Goal: Information Seeking & Learning: Find specific page/section

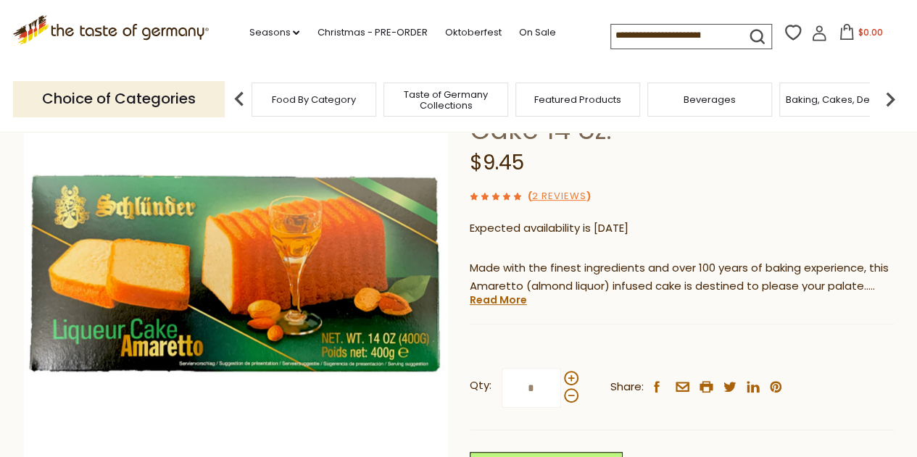
scroll to position [28, 0]
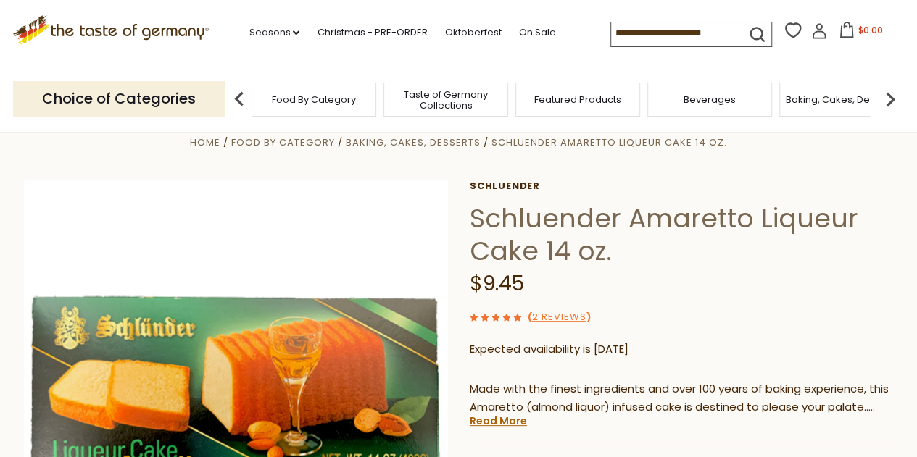
click at [119, 27] on icon ".st0{fill:#EDD300;} .st1{fill:#D33E21;}" at bounding box center [111, 30] width 196 height 30
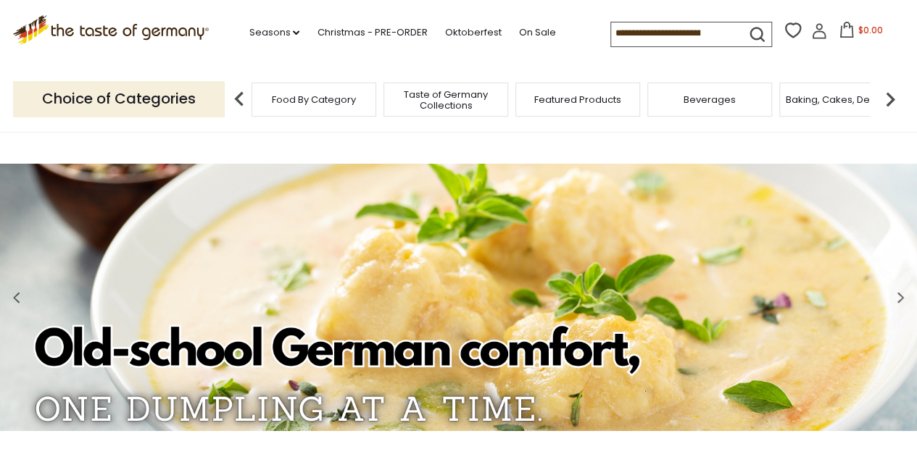
click at [291, 96] on span "Food By Category" at bounding box center [314, 99] width 84 height 11
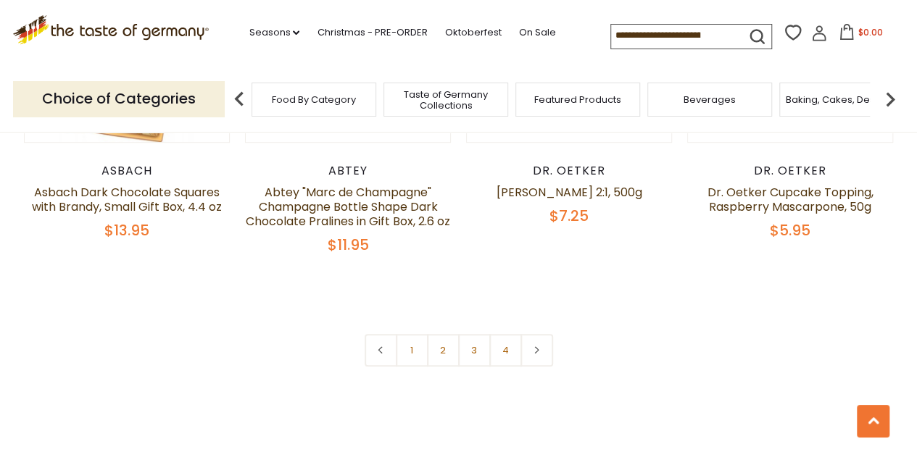
scroll to position [3274, 0]
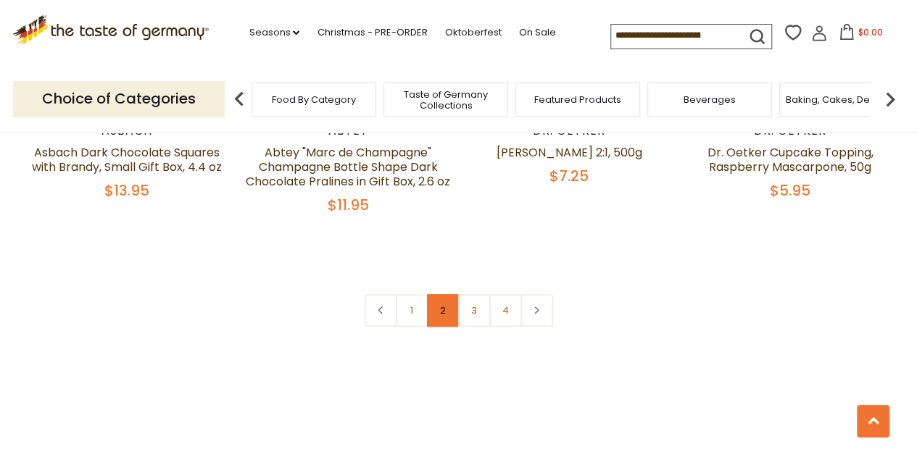
click at [441, 294] on link "2" at bounding box center [443, 310] width 33 height 33
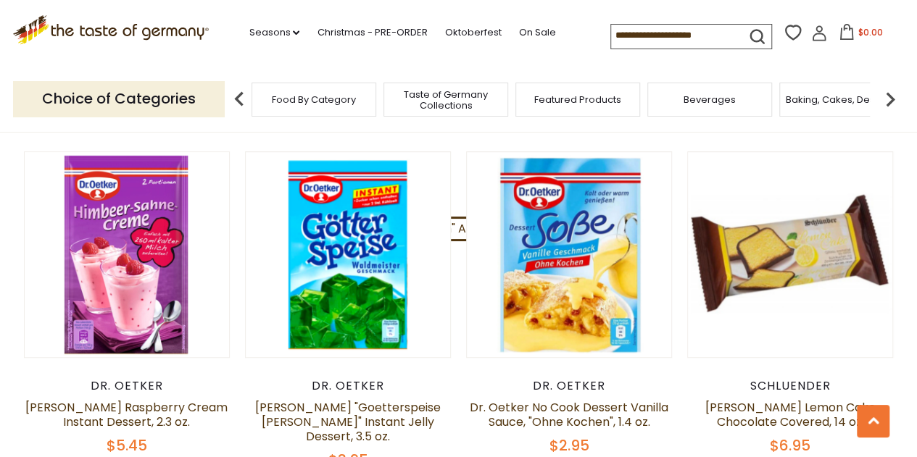
scroll to position [3048, 0]
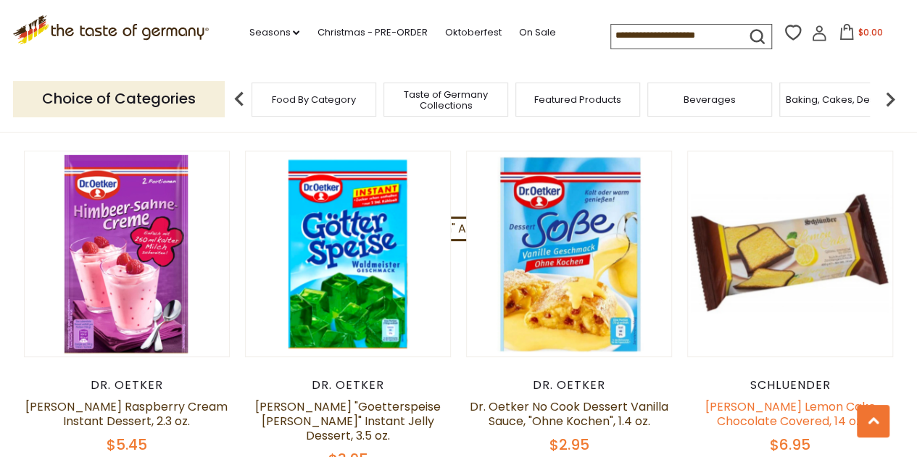
click at [800, 399] on link "Schluender Lemon Cake Chocolate Covered, 14 oz." at bounding box center [790, 414] width 170 height 31
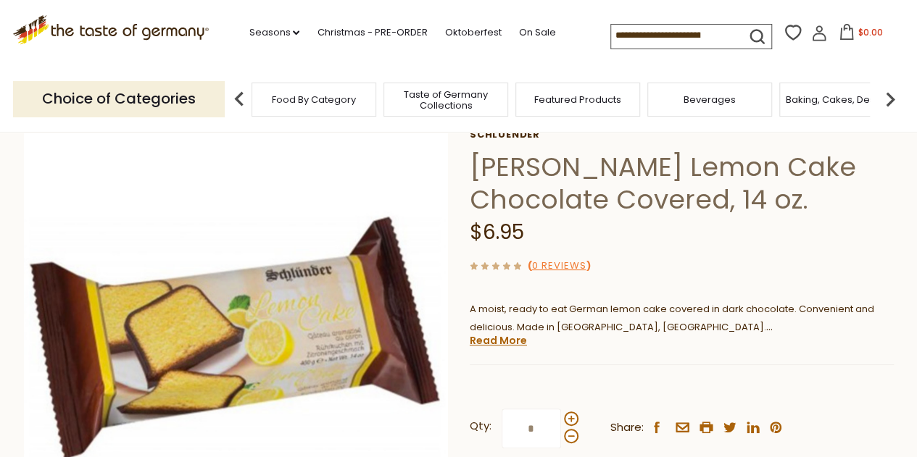
scroll to position [80, 0]
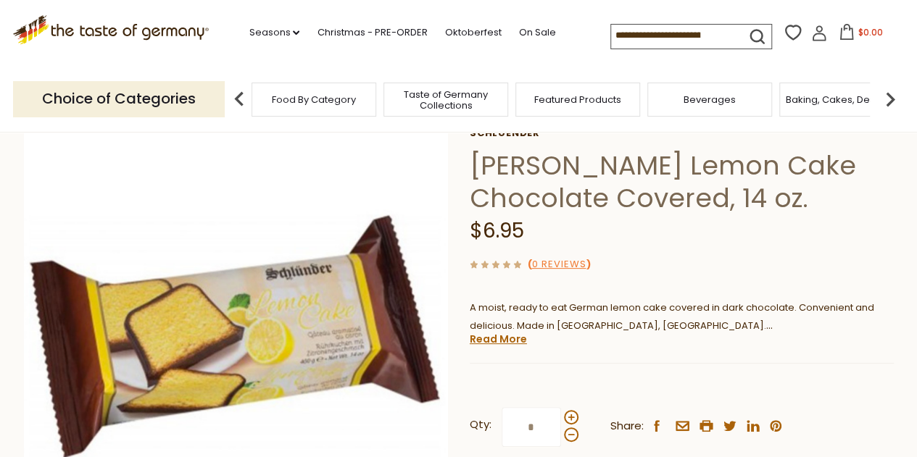
click at [648, 33] on input at bounding box center [672, 35] width 122 height 20
type input "*****"
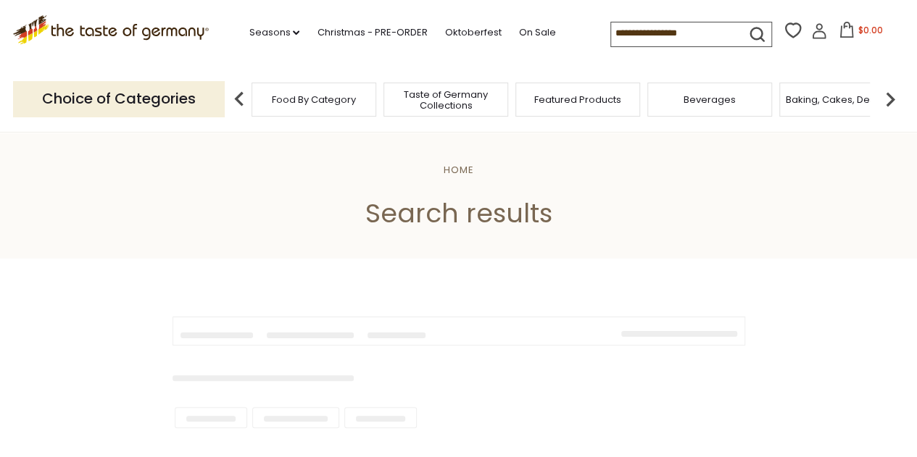
type input "*****"
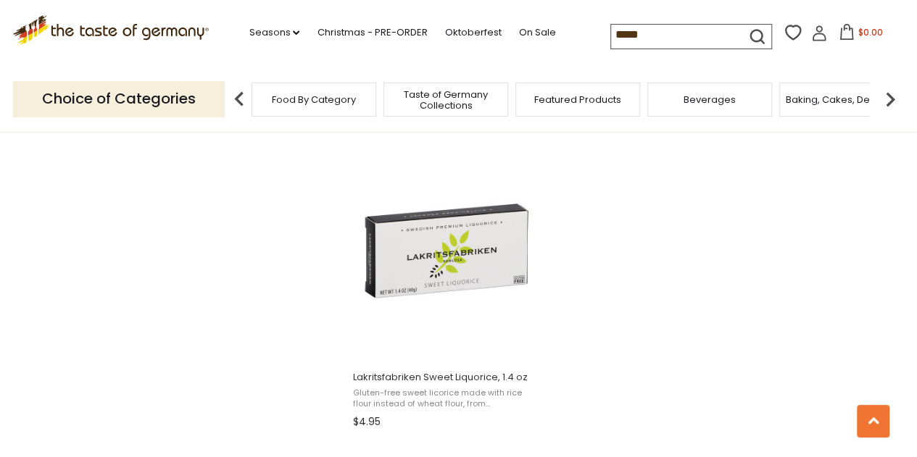
scroll to position [2475, 0]
